Goal: Task Accomplishment & Management: Complete application form

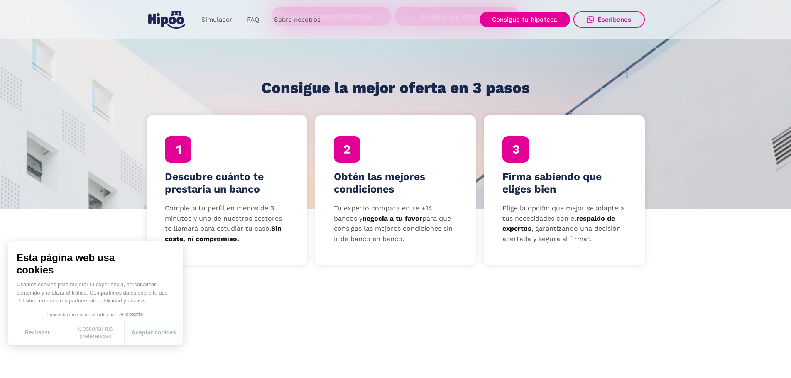
scroll to position [208, 0]
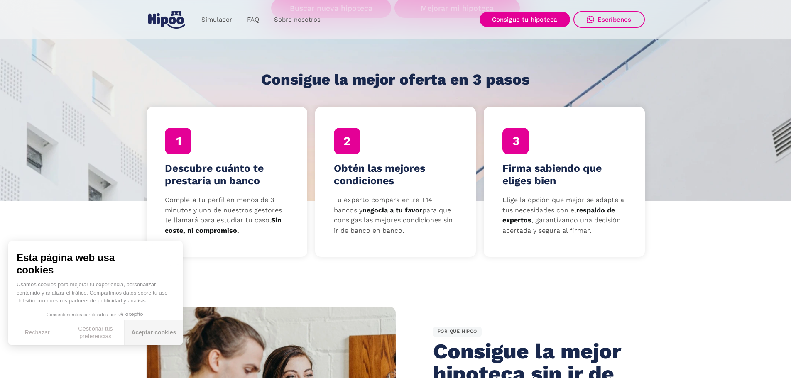
click at [140, 333] on button "Aceptar cookies" at bounding box center [154, 333] width 58 height 24
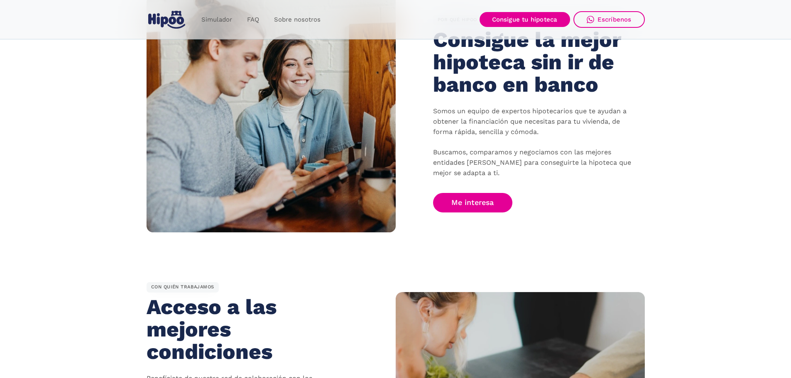
scroll to position [415, 0]
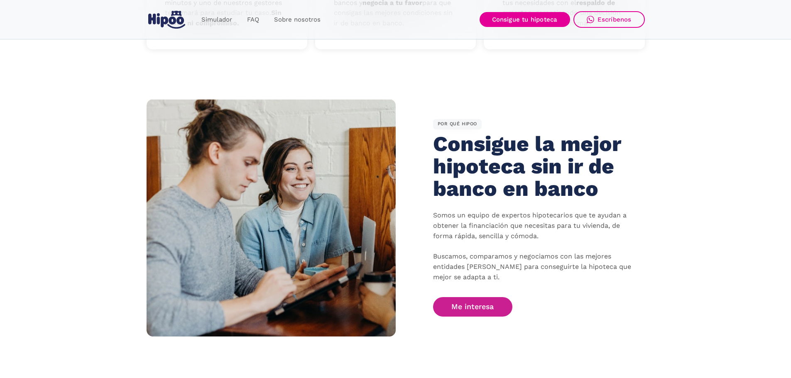
click at [485, 306] on link "Me interesa" at bounding box center [473, 307] width 80 height 20
click at [465, 304] on link "Me interesa" at bounding box center [473, 307] width 80 height 20
